Goal: Information Seeking & Learning: Learn about a topic

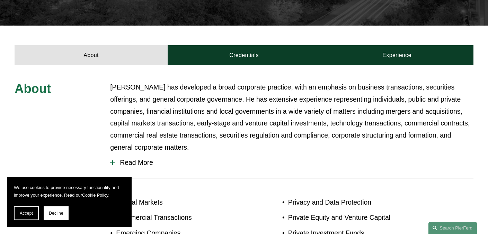
scroll to position [229, 0]
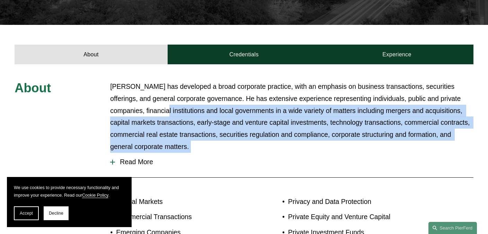
drag, startPoint x: 133, startPoint y: 96, endPoint x: 137, endPoint y: 141, distance: 45.9
click at [137, 141] on div "About Will Stafford has developed a broad corporate practice, with an emphasis …" at bounding box center [244, 186] width 488 height 210
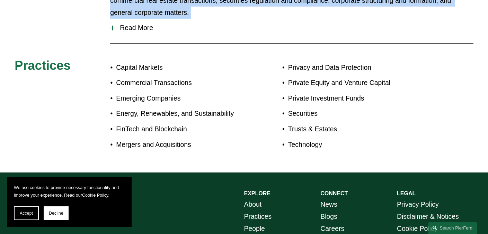
scroll to position [364, 0]
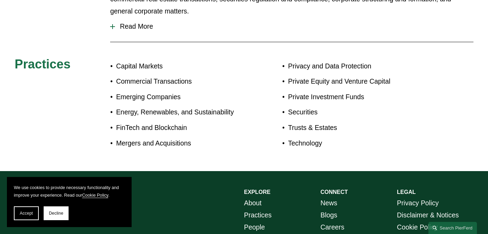
click at [137, 141] on div "Capital Markets Commercial Transactions Emerging Companies Energy, Renewables, …" at bounding box center [177, 106] width 134 height 99
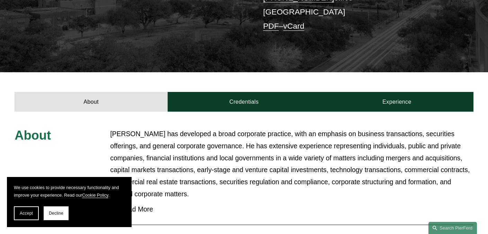
scroll to position [171, 0]
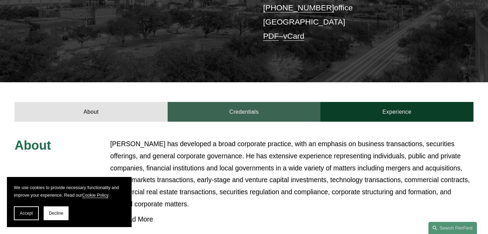
click at [251, 102] on link "Credentials" at bounding box center [244, 112] width 153 height 20
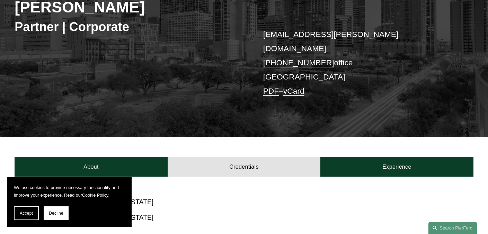
scroll to position [99, 0]
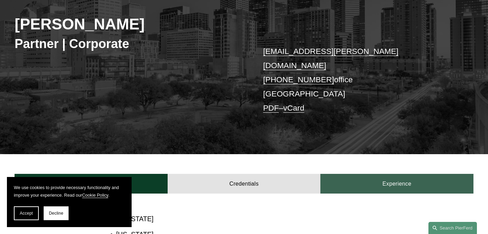
click at [362, 176] on link "Experience" at bounding box center [396, 184] width 153 height 20
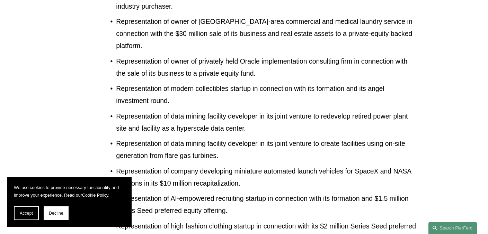
scroll to position [0, 0]
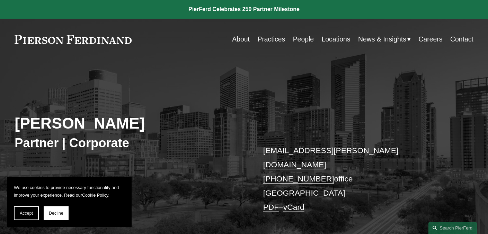
click at [306, 42] on link "People" at bounding box center [303, 39] width 21 height 13
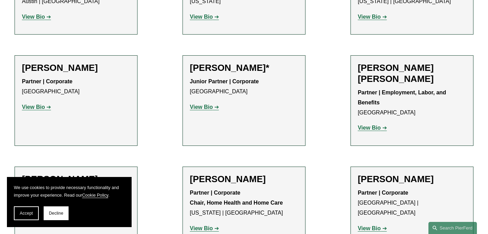
scroll to position [429, 0]
